Goal: Answer question/provide support: Share knowledge or assist other users

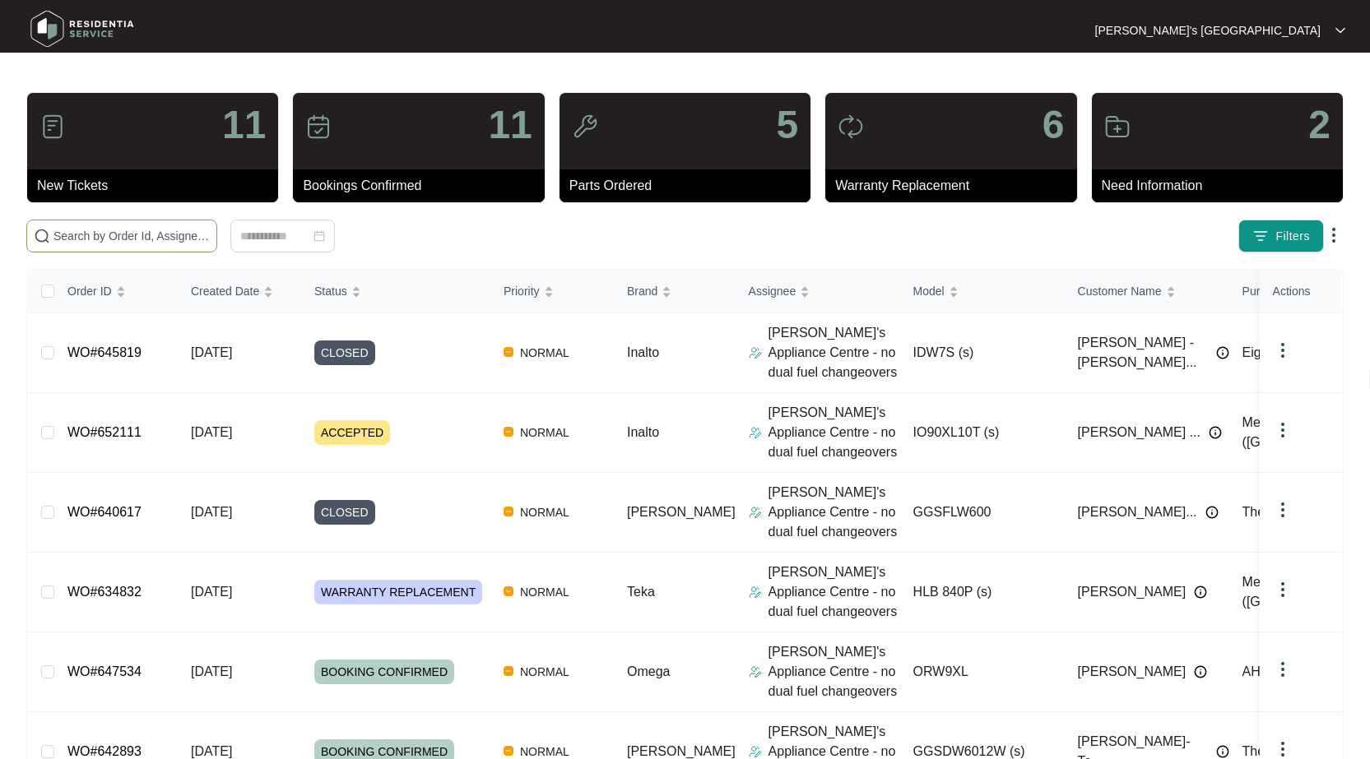
click at [156, 239] on input "text" at bounding box center [131, 236] width 156 height 18
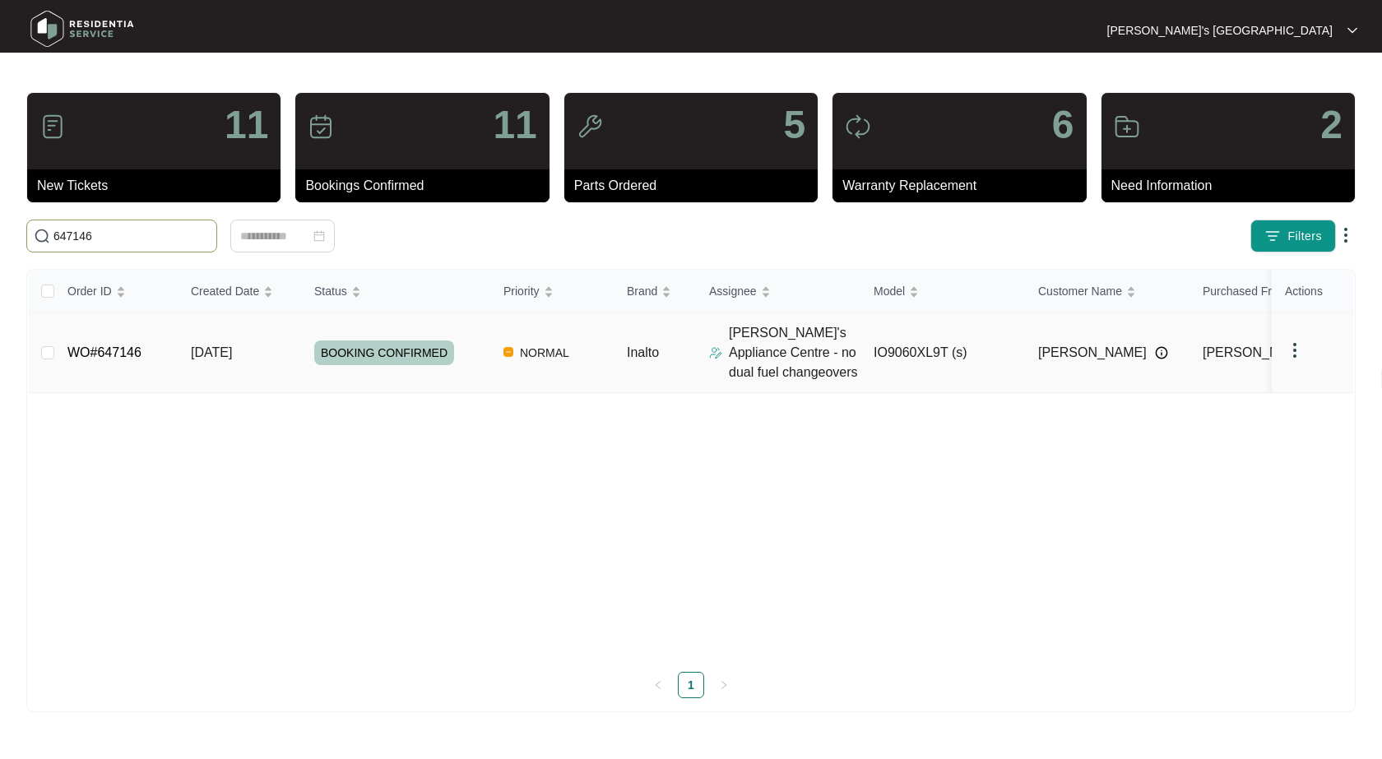
type input "647146"
click at [104, 358] on link "WO#647146" at bounding box center [104, 353] width 74 height 14
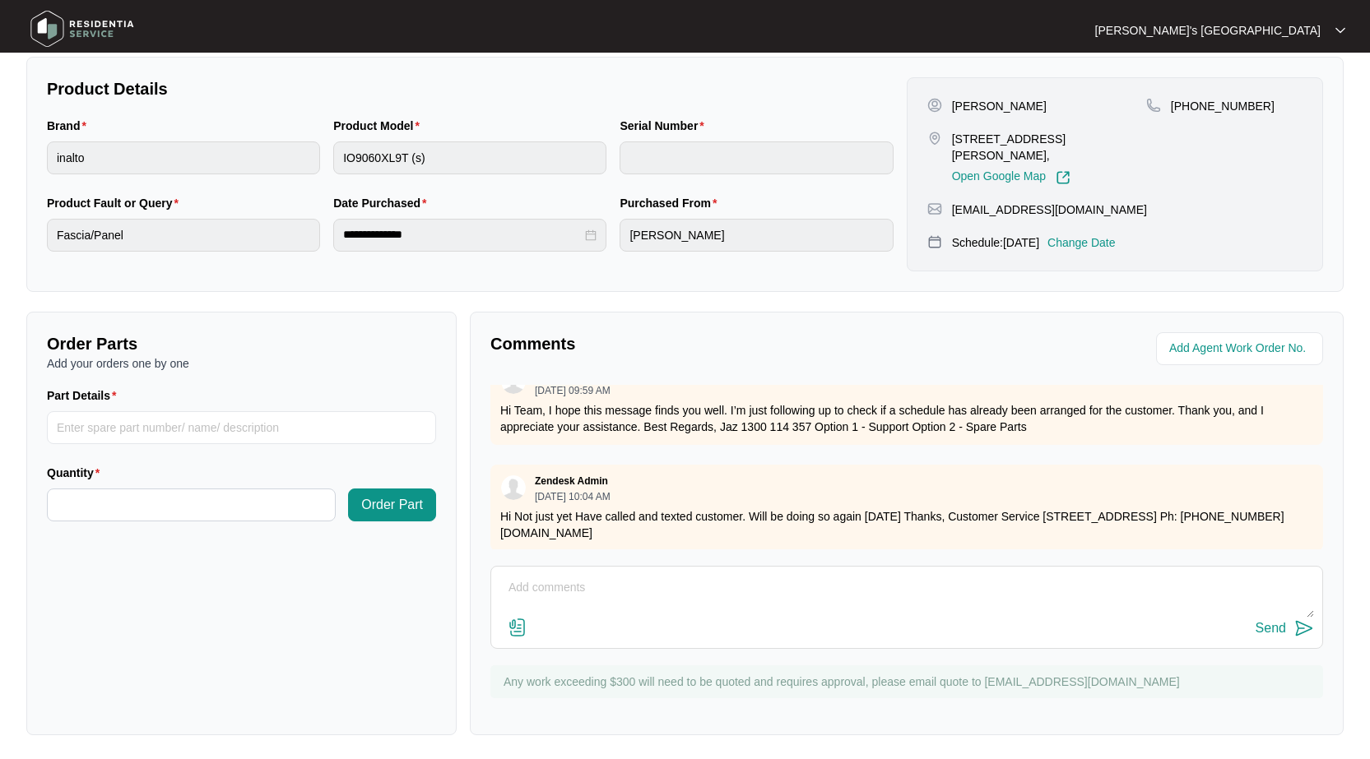
scroll to position [40, 0]
click at [520, 626] on img at bounding box center [518, 628] width 20 height 20
click at [0, 0] on input "file" at bounding box center [0, 0] width 0 height 0
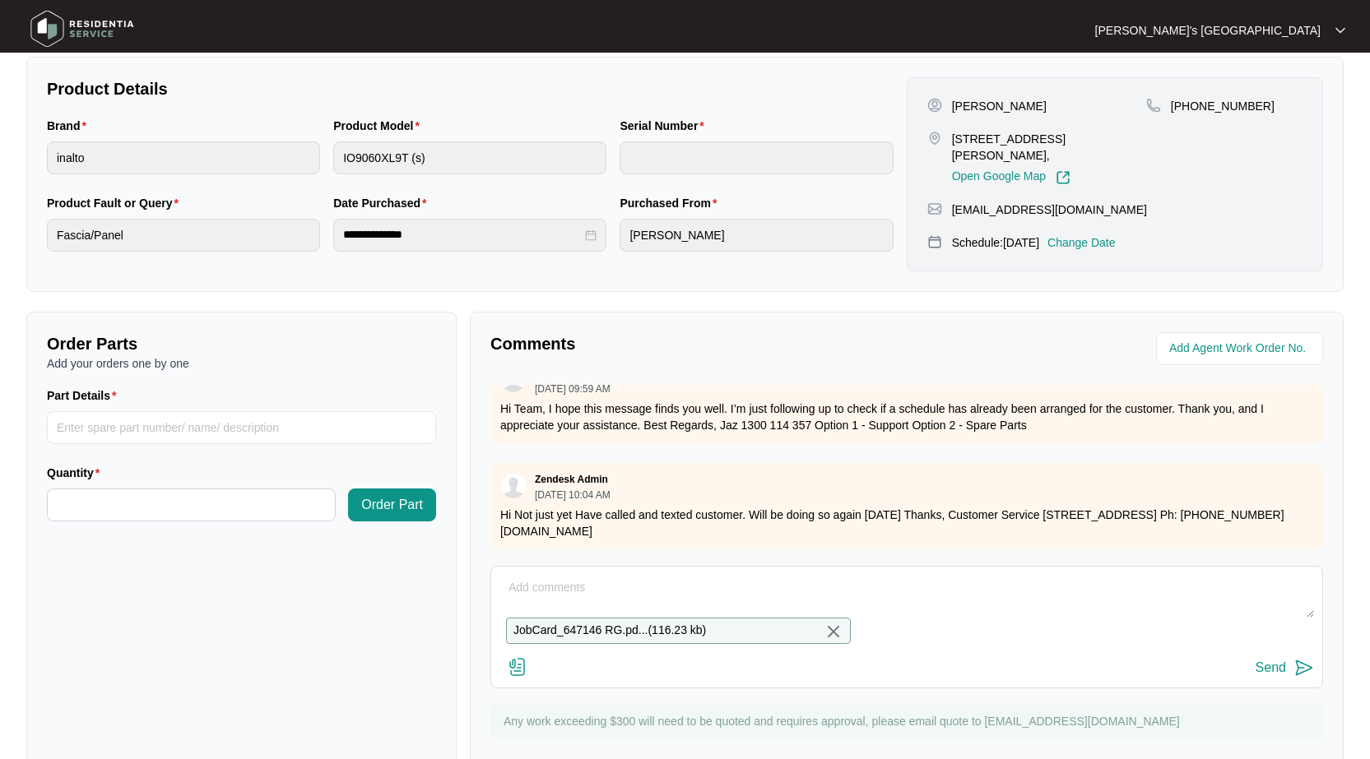
click at [615, 587] on textarea at bounding box center [906, 596] width 814 height 43
type textarea "Please see quote attached"
click at [1281, 680] on button "Send" at bounding box center [1284, 668] width 58 height 22
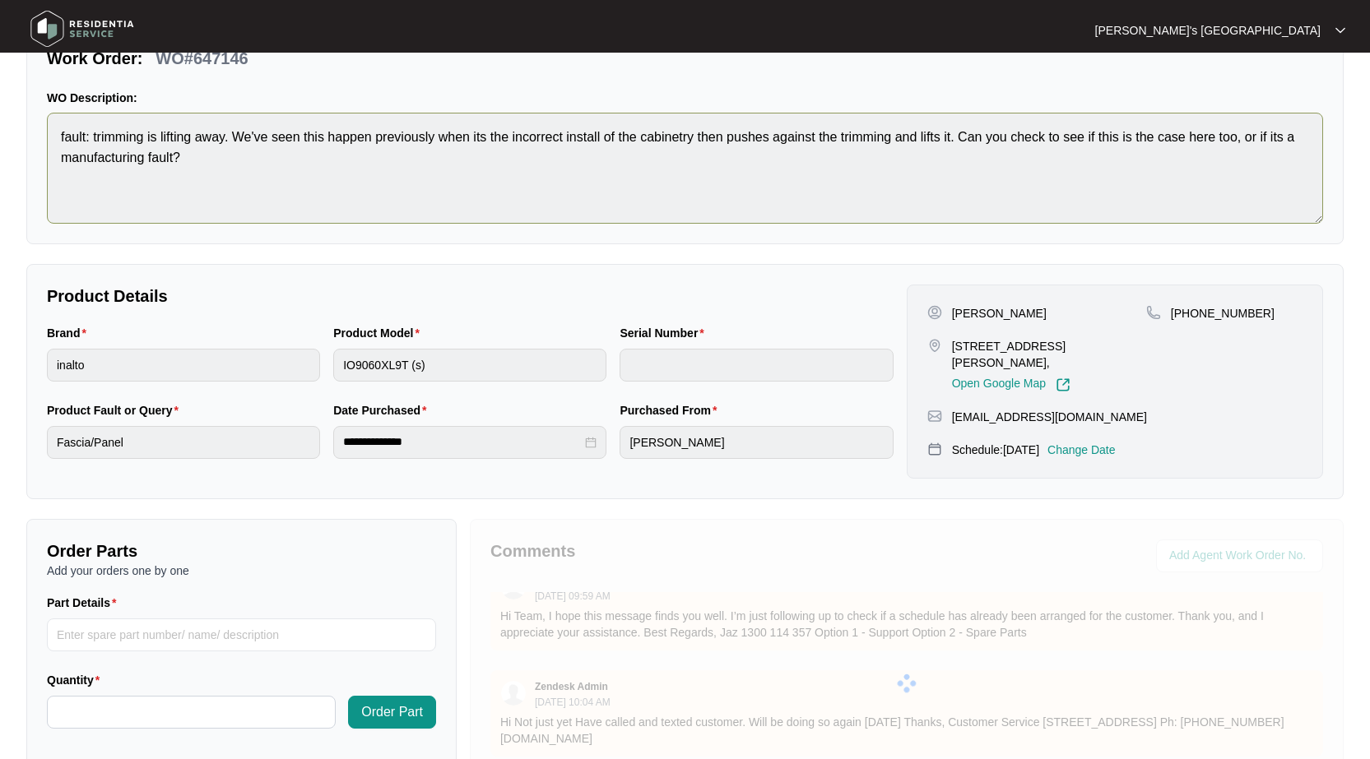
scroll to position [0, 0]
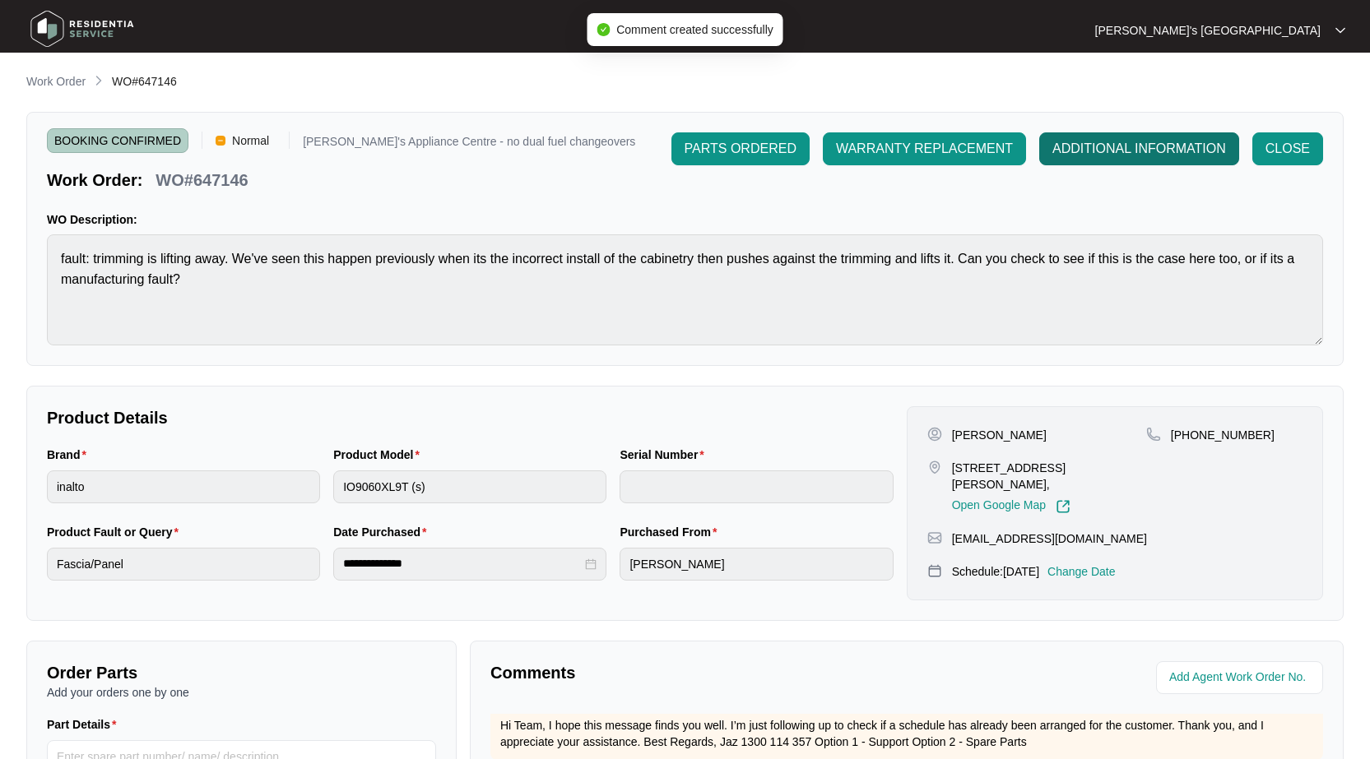
click at [1104, 143] on span "ADDITIONAL INFORMATION" at bounding box center [1139, 149] width 174 height 20
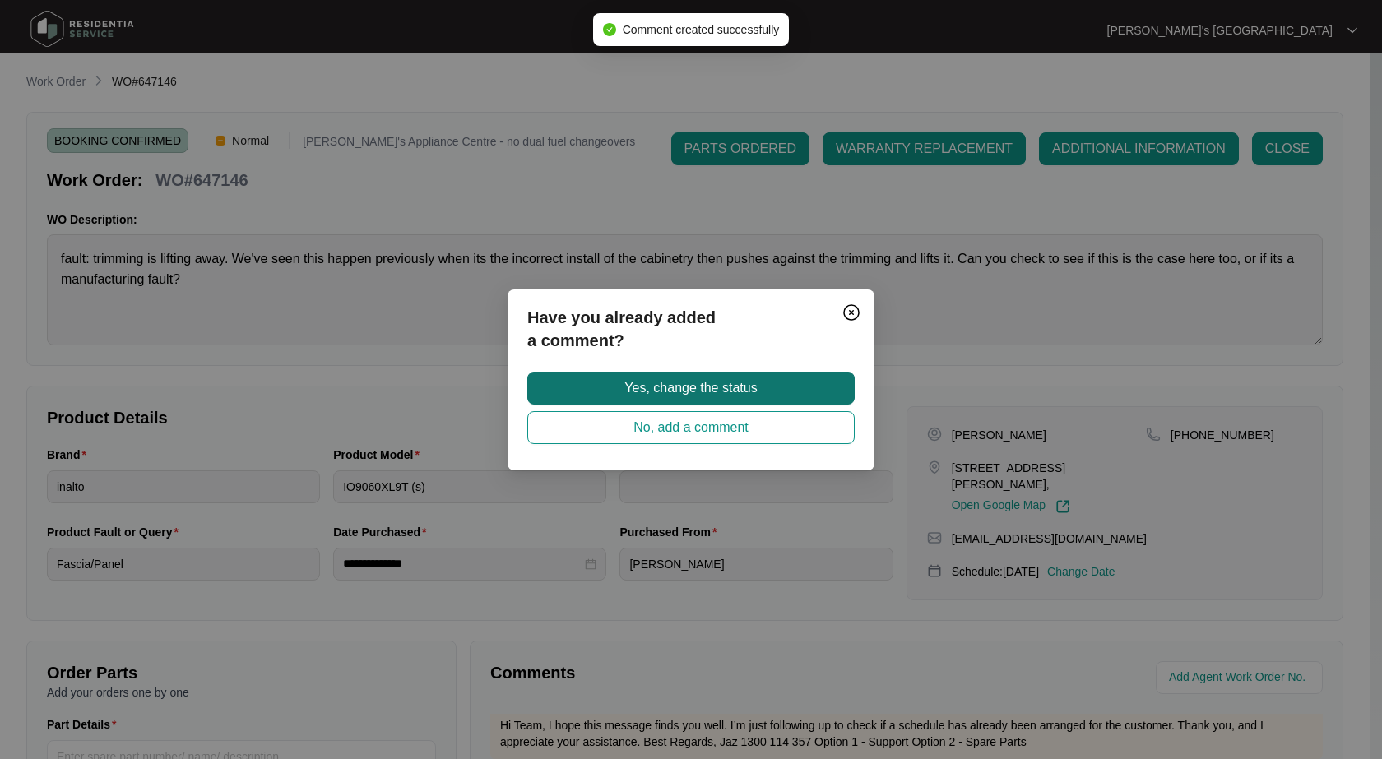
click at [693, 393] on span "Yes, change the status" at bounding box center [690, 388] width 132 height 20
